Goal: Download file/media

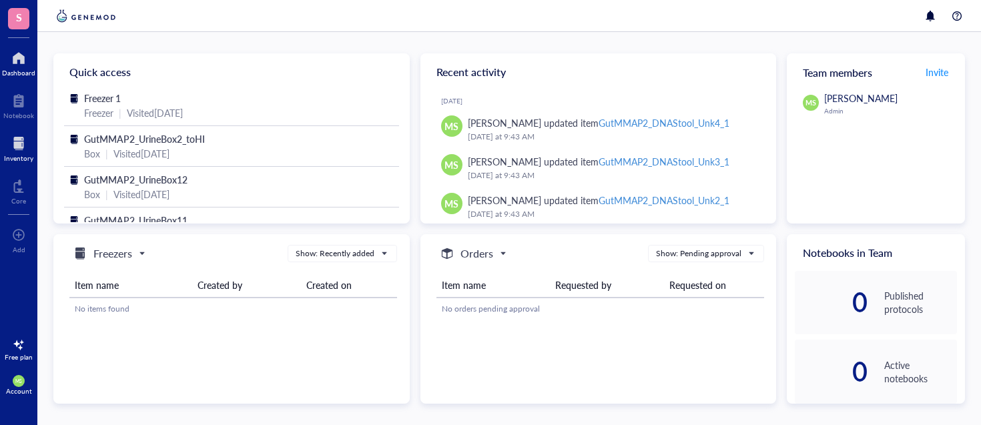
click at [15, 152] on div at bounding box center [18, 143] width 29 height 21
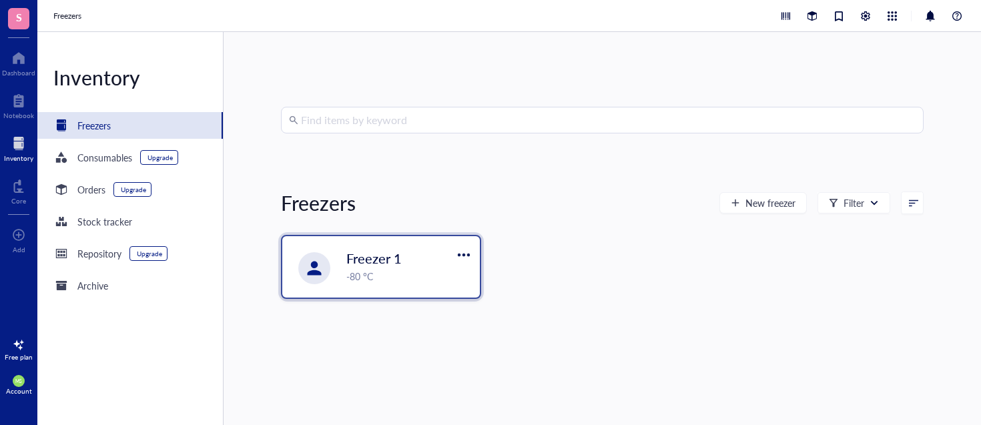
click at [381, 256] on span "Freezer 1" at bounding box center [373, 258] width 55 height 19
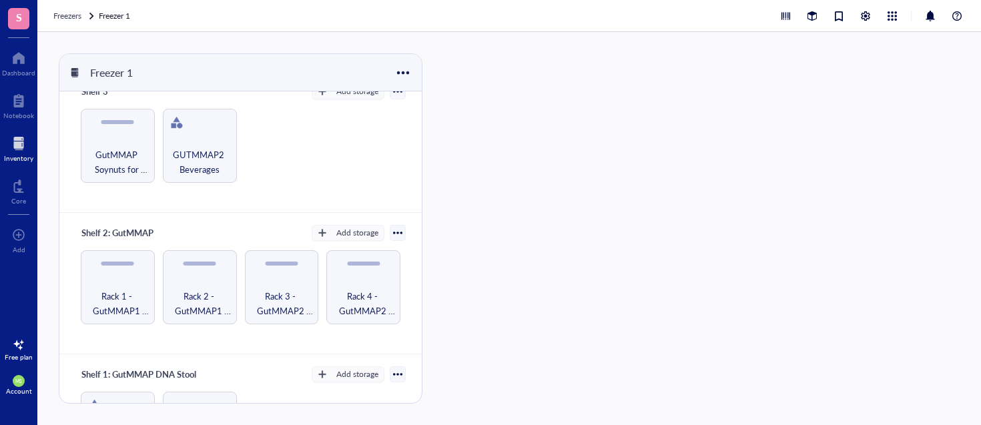
scroll to position [304, 0]
click at [396, 230] on div at bounding box center [397, 232] width 9 height 9
click at [364, 281] on div "Export" at bounding box center [350, 276] width 80 height 12
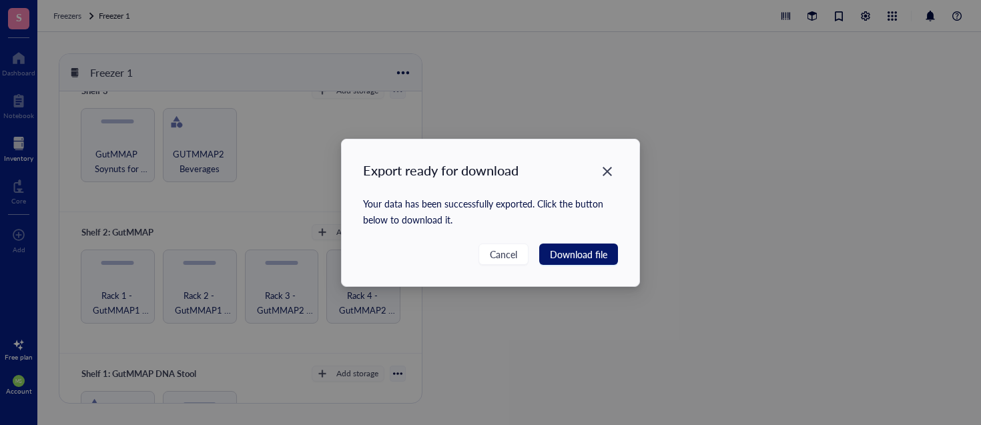
click at [603, 256] on span "Download file" at bounding box center [578, 254] width 57 height 15
